Goal: Information Seeking & Learning: Get advice/opinions

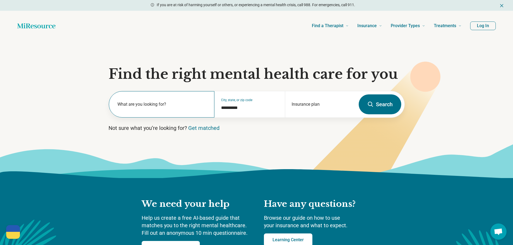
click at [139, 104] on label "What are you looking for?" at bounding box center [162, 104] width 91 height 6
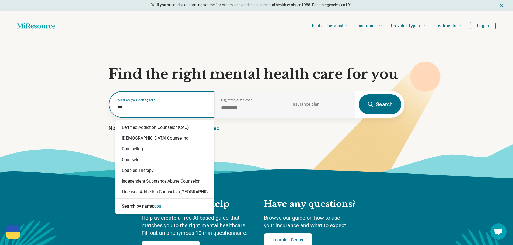
type input "****"
click at [146, 152] on div "Counseling" at bounding box center [164, 149] width 99 height 11
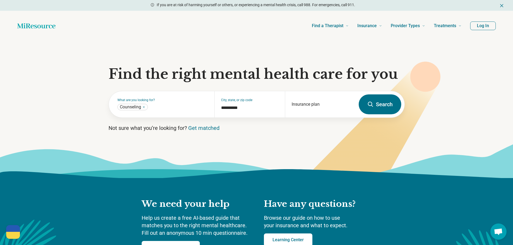
click at [377, 103] on button "Search" at bounding box center [380, 105] width 43 height 20
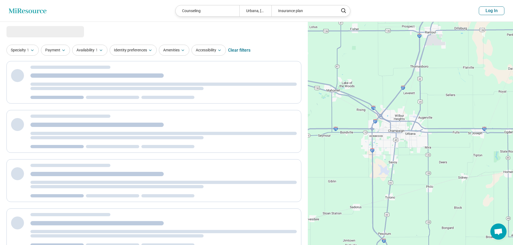
select select "***"
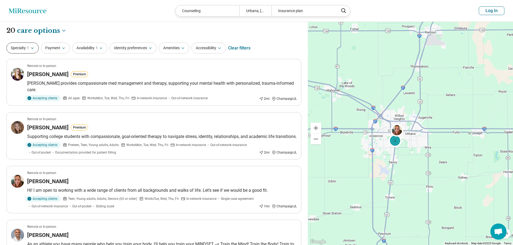
click at [25, 50] on button "Specialty 1" at bounding box center [22, 48] width 32 height 11
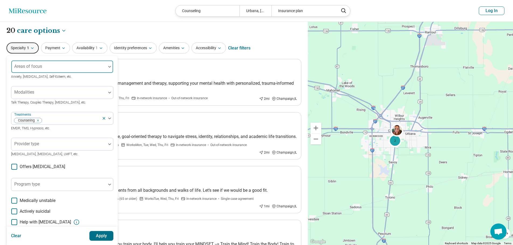
click at [29, 63] on div "Areas of focus" at bounding box center [62, 66] width 102 height 13
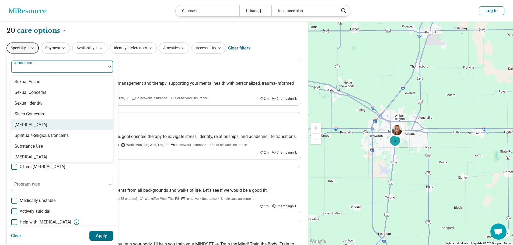
scroll to position [952, 0]
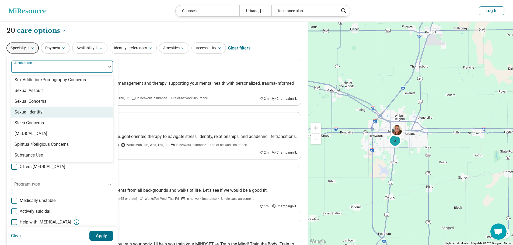
click at [48, 110] on div "Sexual Identity" at bounding box center [62, 112] width 102 height 11
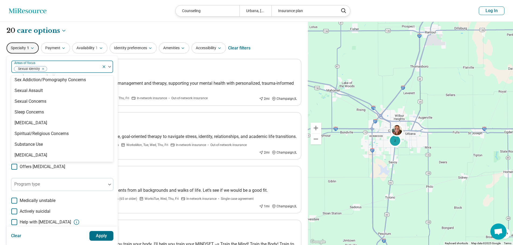
click at [266, 48] on div "Specialty 1 option Sexual Identity, selected. 99 results available. Use Up and …" at bounding box center [153, 48] width 295 height 13
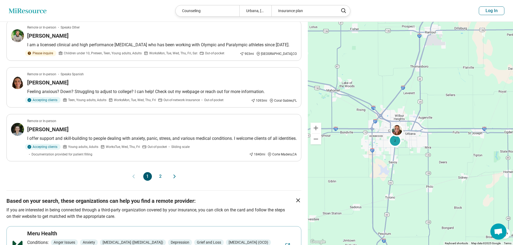
scroll to position [431, 0]
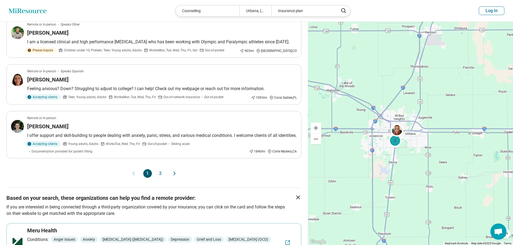
click at [162, 178] on button "2" at bounding box center [160, 173] width 9 height 9
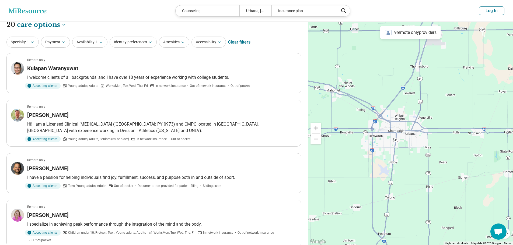
scroll to position [0, 0]
